Goal: Task Accomplishment & Management: Use online tool/utility

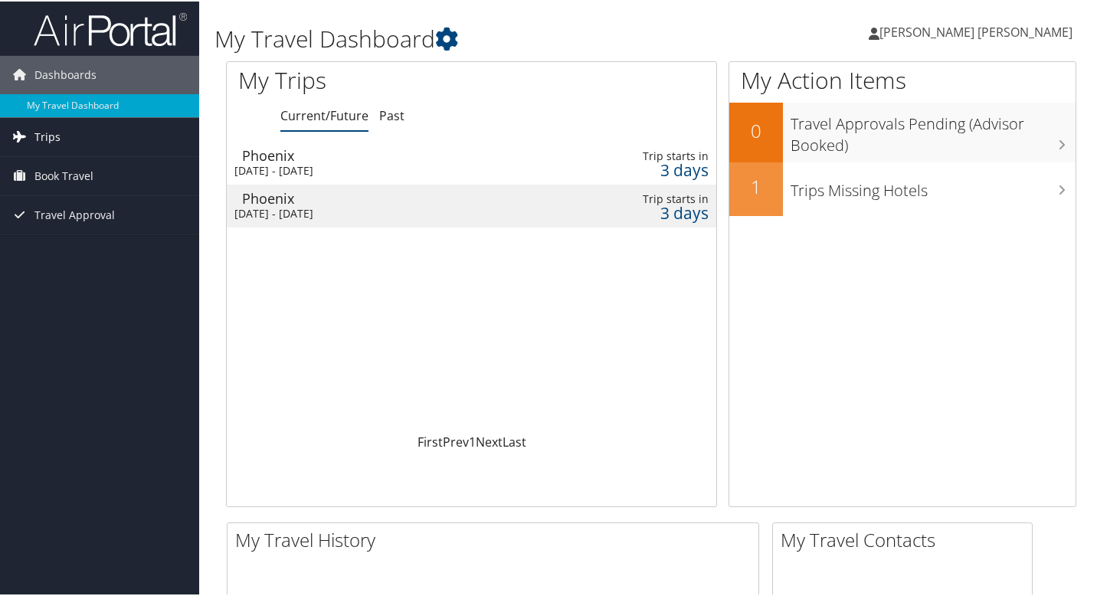
click at [51, 136] on span "Trips" at bounding box center [47, 135] width 26 height 38
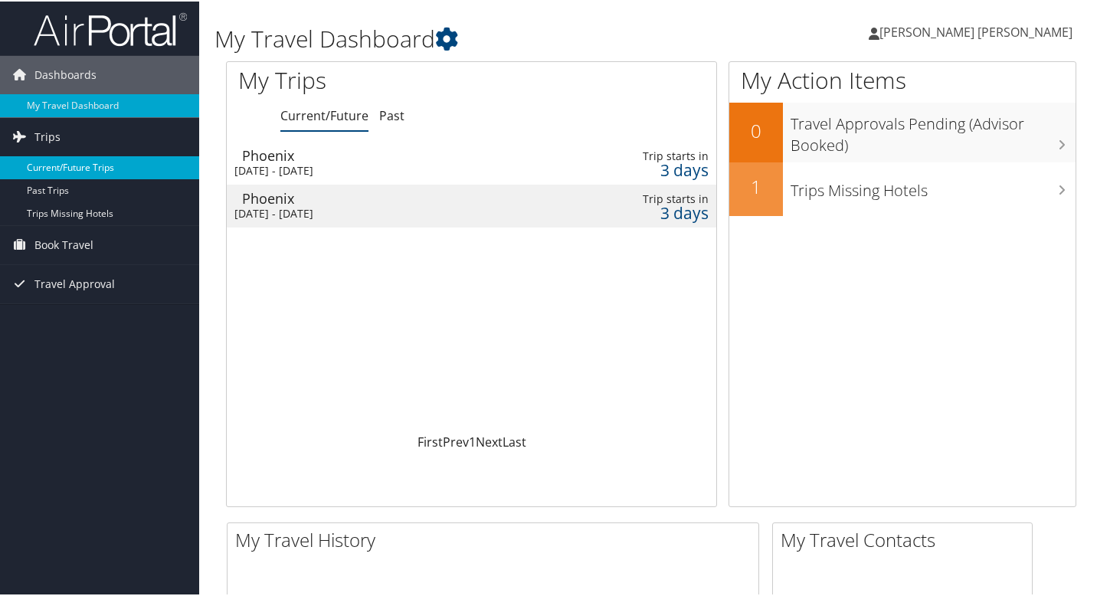
click at [67, 169] on link "Current/Future Trips" at bounding box center [99, 166] width 199 height 23
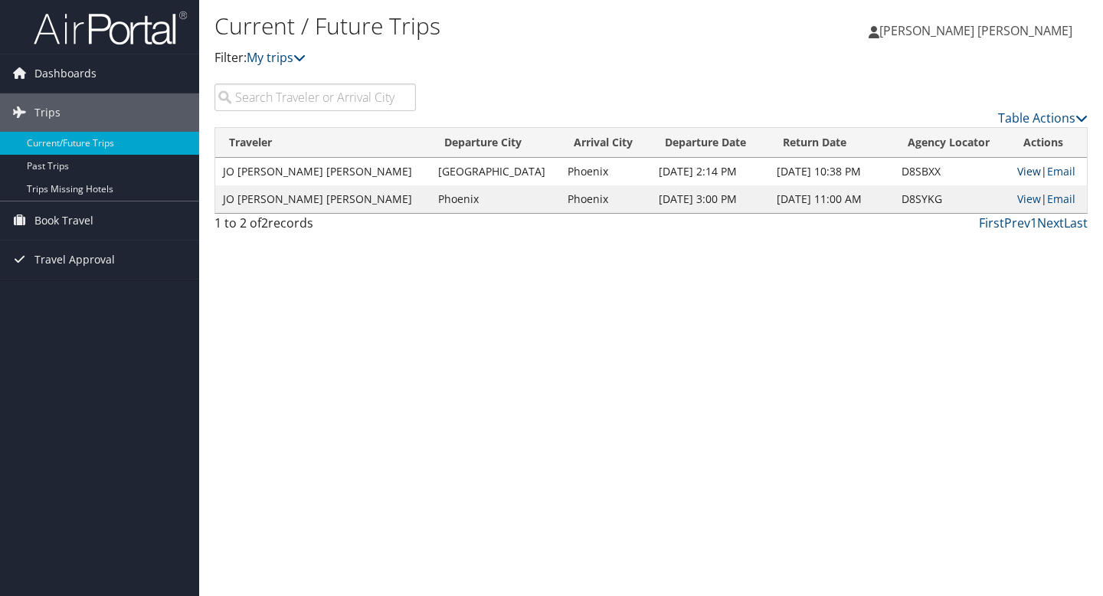
click at [1017, 175] on link "View" at bounding box center [1029, 171] width 24 height 15
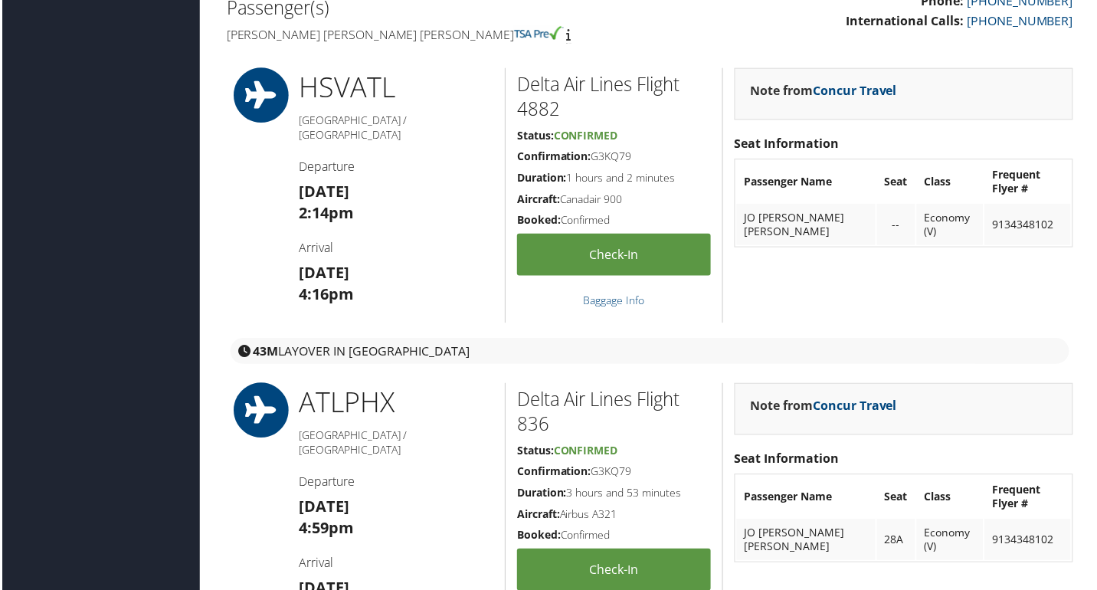
scroll to position [466, 1]
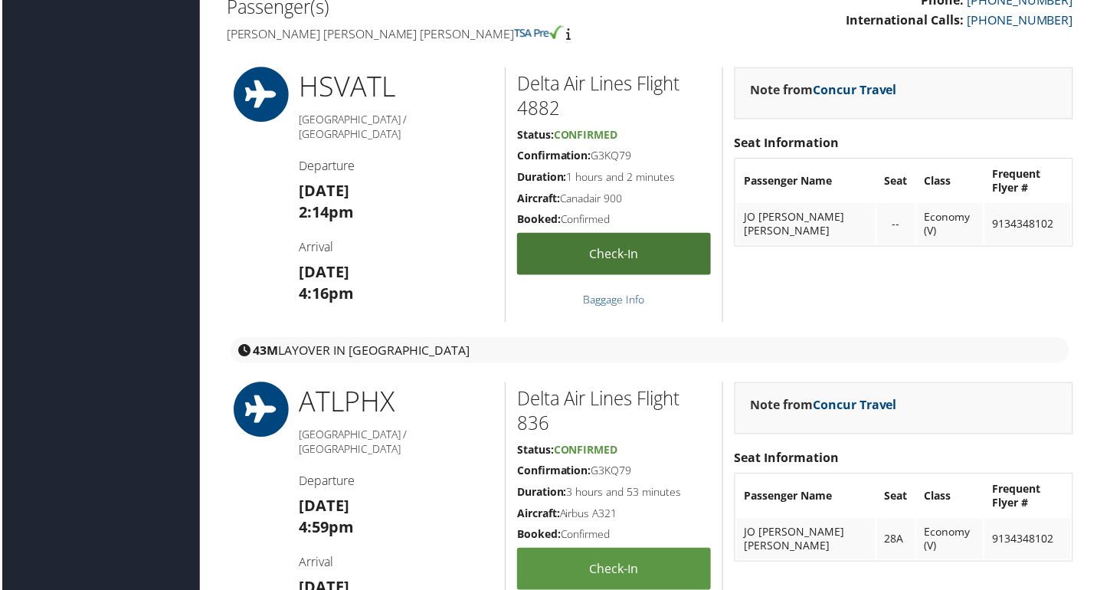
click at [610, 261] on link "Check-in" at bounding box center [614, 255] width 195 height 42
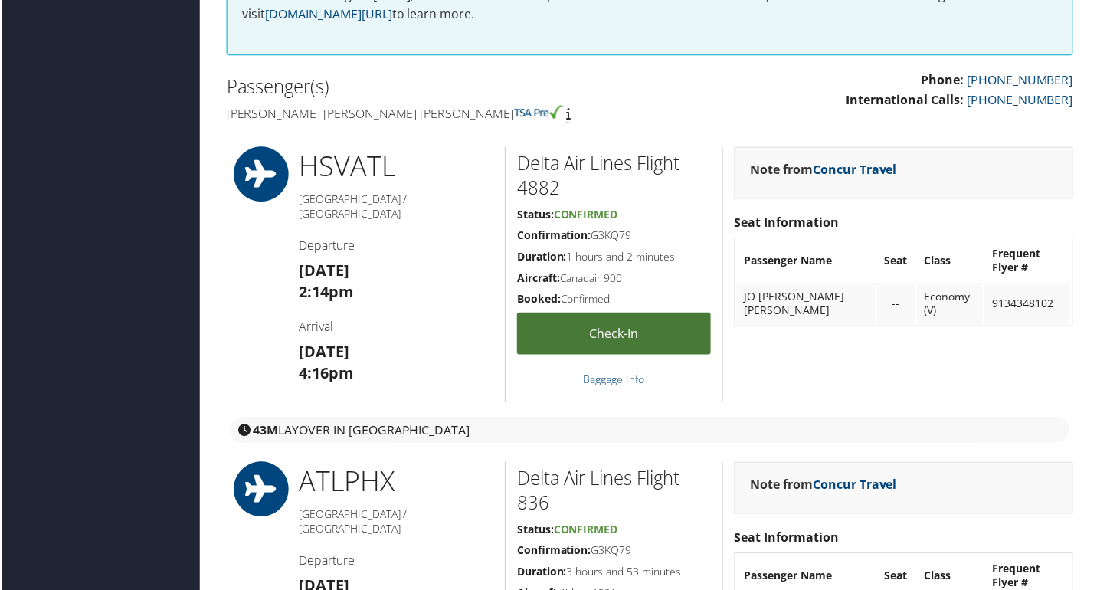
scroll to position [382, 1]
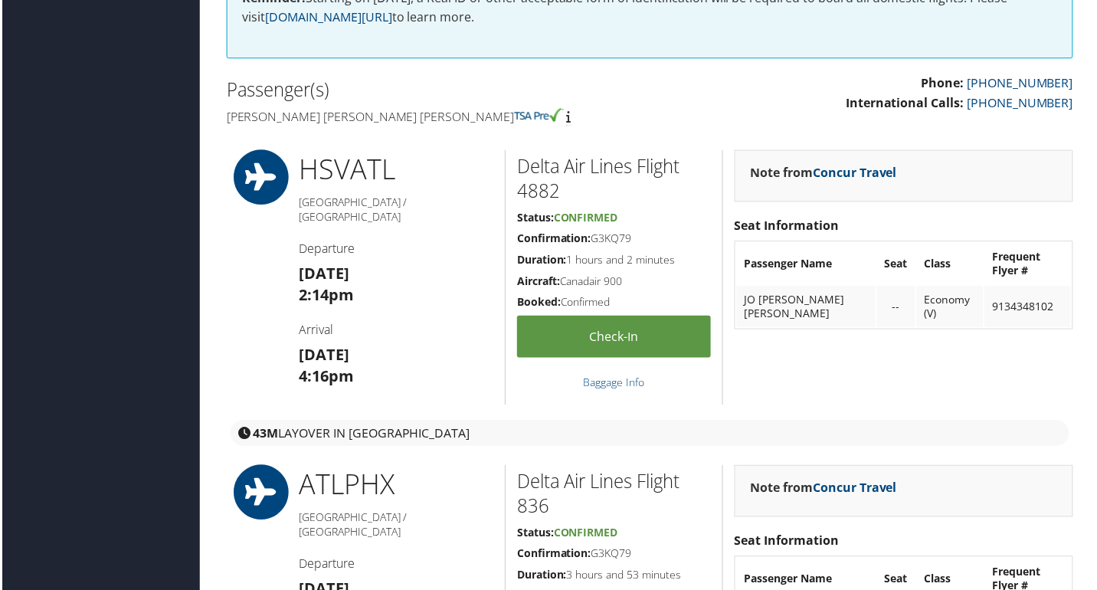
drag, startPoint x: 595, startPoint y: 238, endPoint x: 643, endPoint y: 236, distance: 48.3
click at [643, 236] on h5 "Confirmation: G3KQ79" at bounding box center [614, 239] width 195 height 15
copy h5 "G3KQ79"
